Goal: Task Accomplishment & Management: Manage account settings

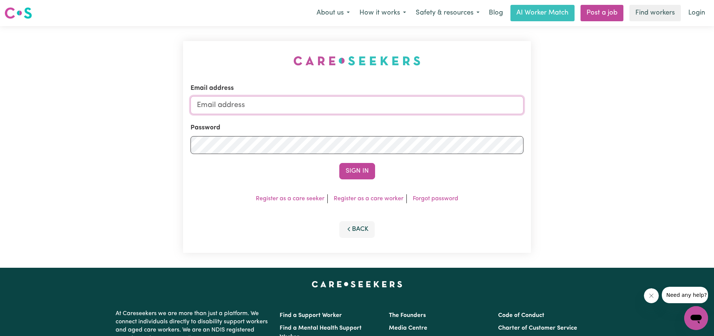
click at [331, 109] on input "Email address" at bounding box center [357, 105] width 333 height 18
type input "[EMAIL_ADDRESS][DOMAIN_NAME]"
click at [269, 153] on form "Email address [EMAIL_ADDRESS][DOMAIN_NAME] Password Sign In" at bounding box center [357, 132] width 333 height 96
click at [357, 172] on button "Sign In" at bounding box center [357, 171] width 36 height 16
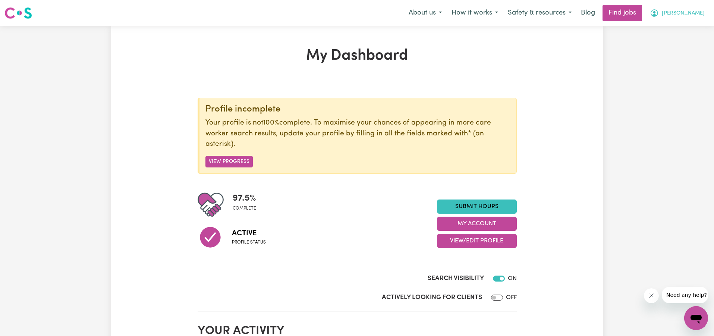
click at [695, 14] on span "[PERSON_NAME]" at bounding box center [683, 13] width 43 height 8
click at [672, 28] on link "My Account" at bounding box center [679, 29] width 59 height 14
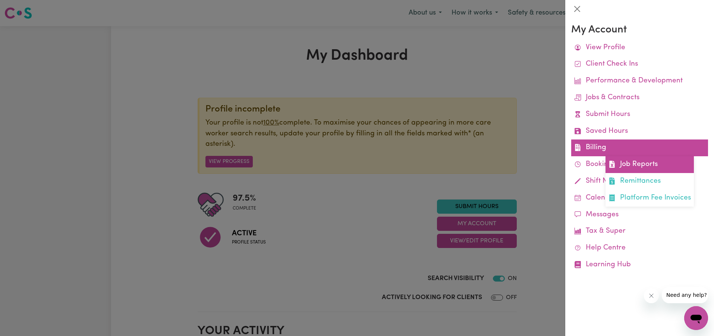
click at [626, 158] on link "Job Reports" at bounding box center [650, 164] width 88 height 17
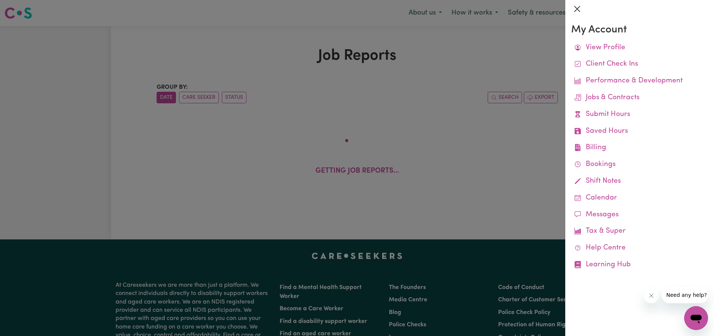
click at [576, 8] on button "Close" at bounding box center [577, 9] width 12 height 12
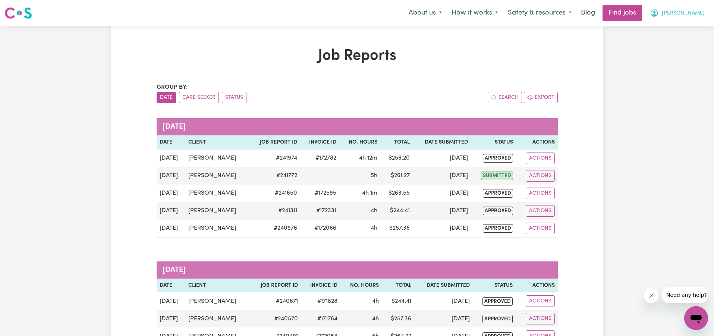
click at [693, 13] on span "[PERSON_NAME]" at bounding box center [683, 13] width 43 height 8
click at [671, 26] on link "My Account" at bounding box center [679, 29] width 59 height 14
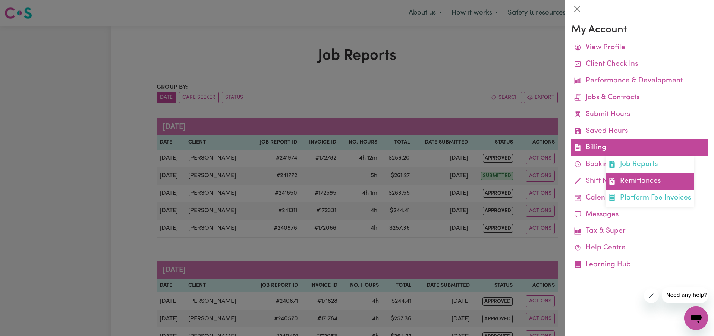
click at [620, 176] on link "Remittances" at bounding box center [650, 181] width 88 height 17
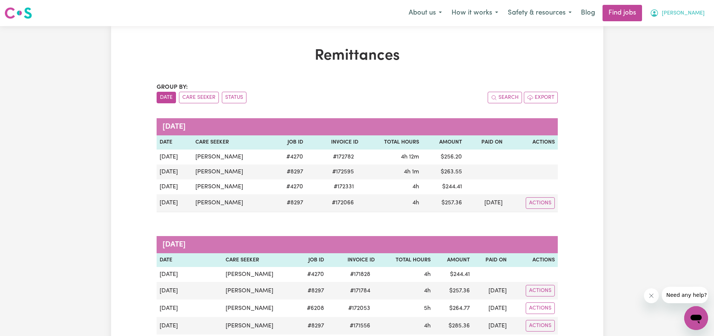
click at [695, 14] on span "[PERSON_NAME]" at bounding box center [683, 13] width 43 height 8
click at [680, 28] on link "My Account" at bounding box center [679, 29] width 59 height 14
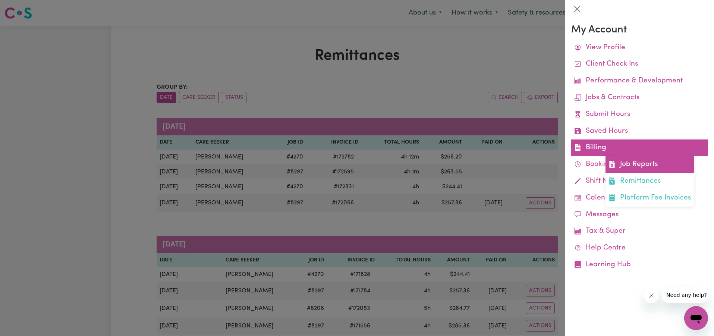
click at [631, 157] on link "Job Reports" at bounding box center [650, 164] width 88 height 17
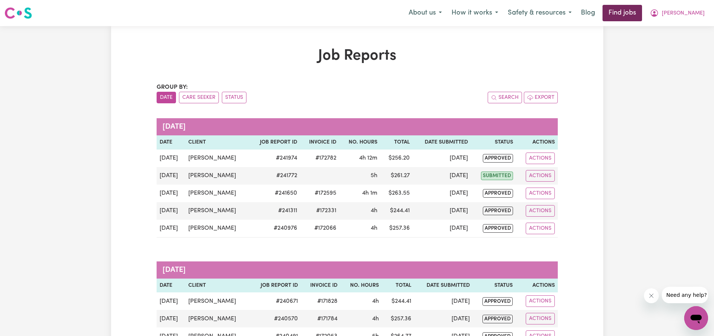
click at [642, 12] on link "Find jobs" at bounding box center [623, 13] width 40 height 16
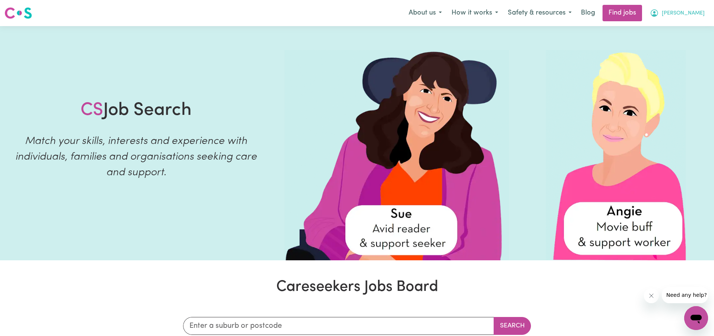
click at [691, 12] on span "[PERSON_NAME]" at bounding box center [683, 13] width 43 height 8
click at [665, 54] on link "Logout" at bounding box center [679, 57] width 59 height 14
